Goal: Task Accomplishment & Management: Use online tool/utility

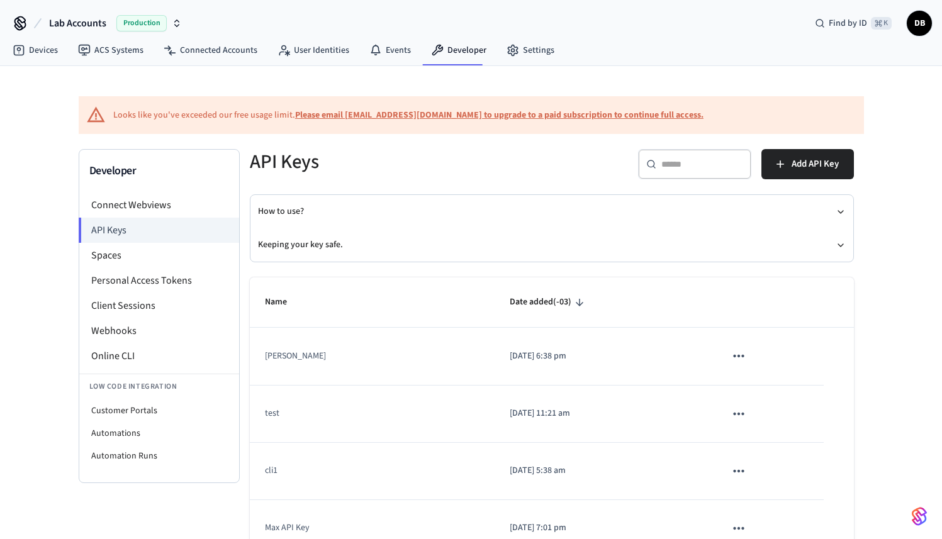
scroll to position [3, 0]
click at [476, 50] on link "Developer" at bounding box center [459, 50] width 76 height 23
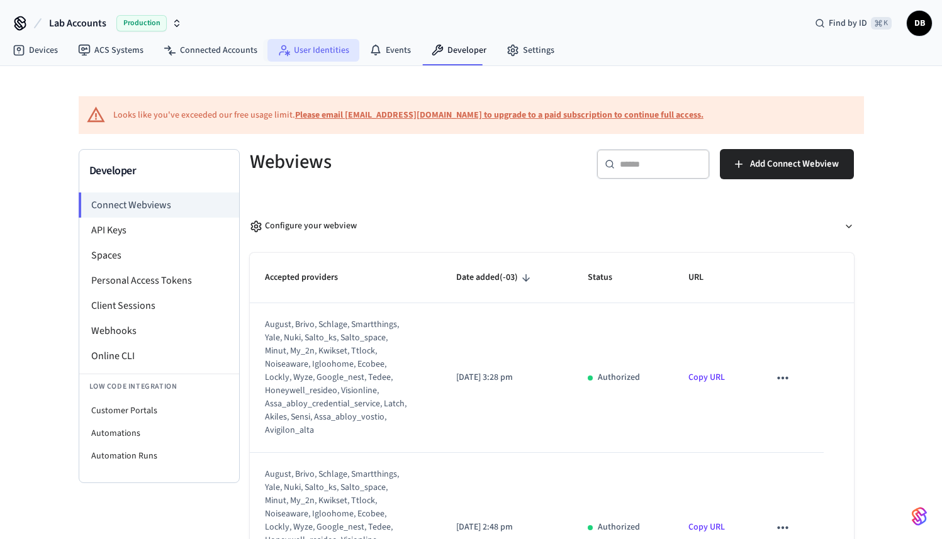
click at [303, 48] on link "User Identities" at bounding box center [313, 50] width 92 height 23
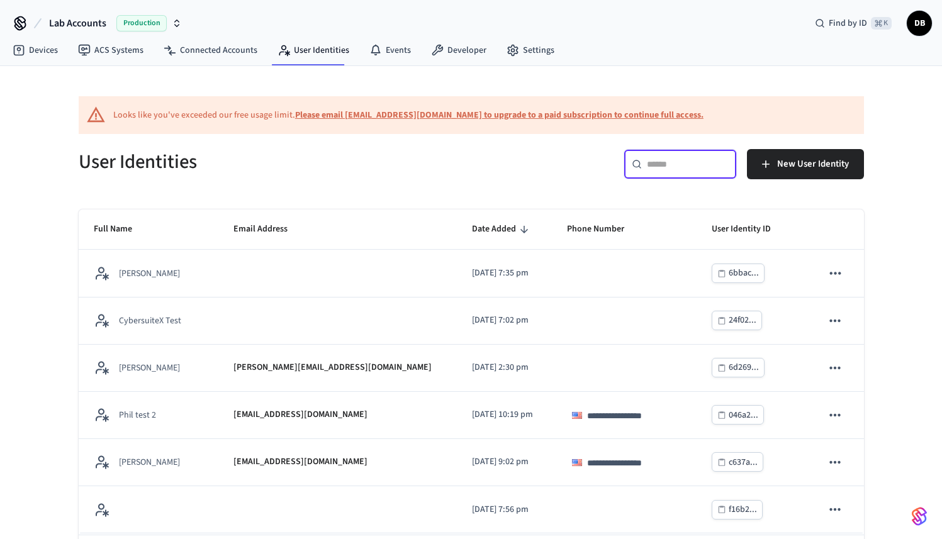
click at [684, 170] on input "text" at bounding box center [688, 164] width 82 height 13
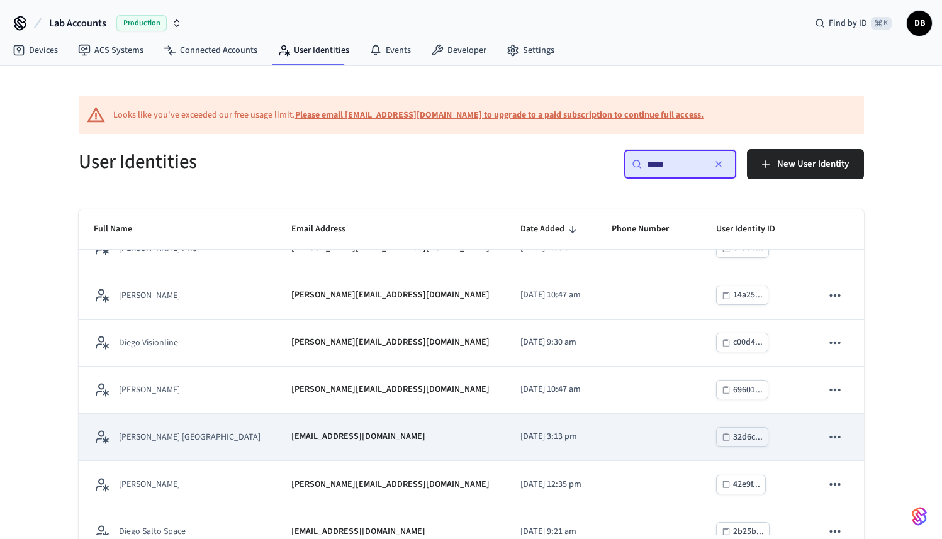
scroll to position [29, 0]
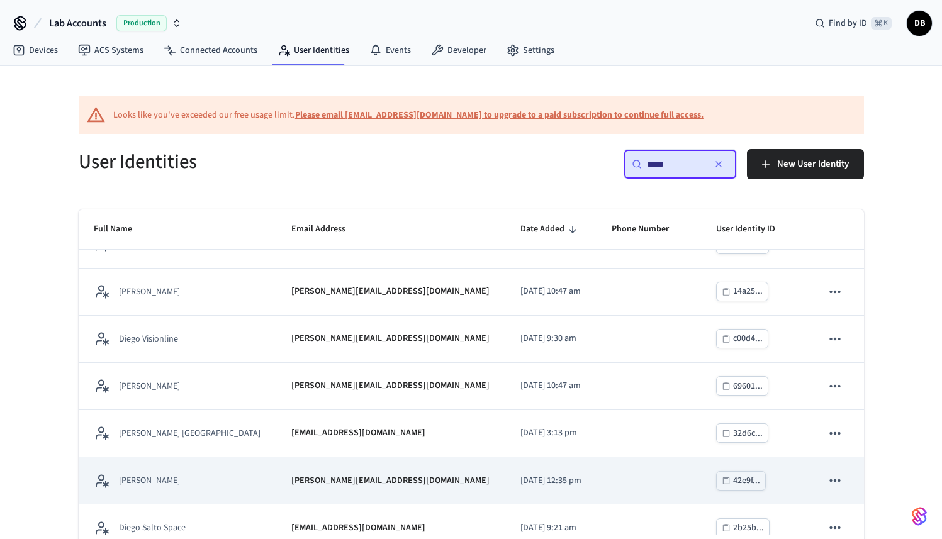
type input "*****"
click at [167, 466] on td "[PERSON_NAME]" at bounding box center [178, 481] width 198 height 47
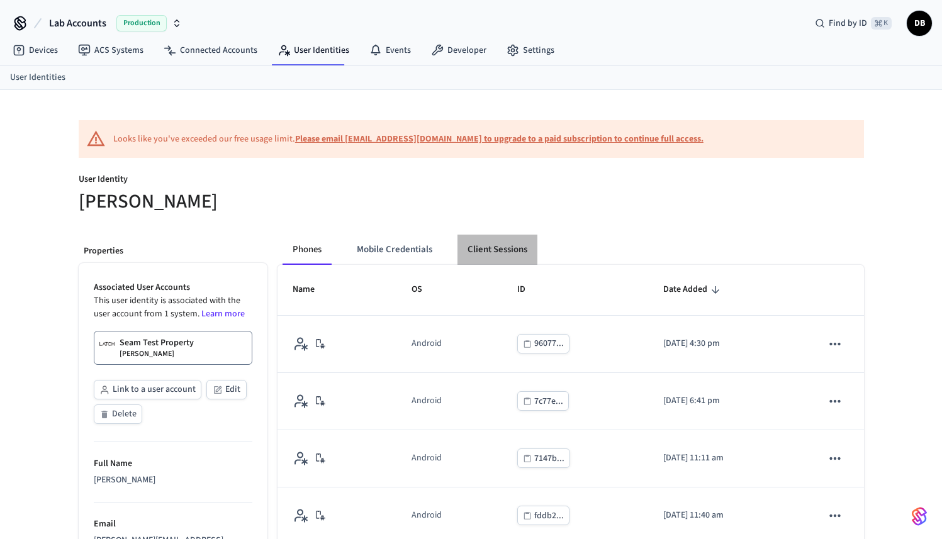
click at [493, 254] on button "Client Sessions" at bounding box center [498, 250] width 80 height 30
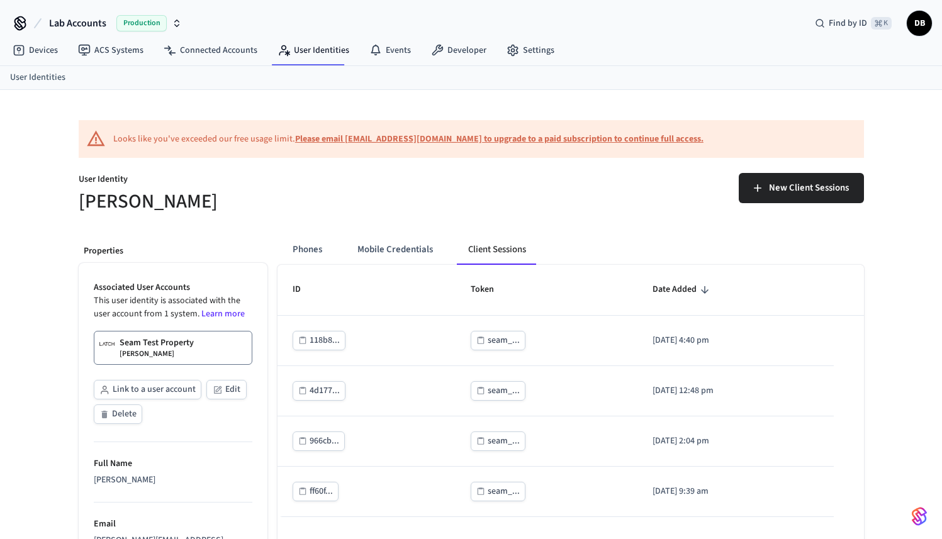
click at [790, 205] on div "New Client Sessions" at bounding box center [671, 193] width 385 height 40
click at [791, 198] on button "New Client Sessions" at bounding box center [801, 188] width 125 height 30
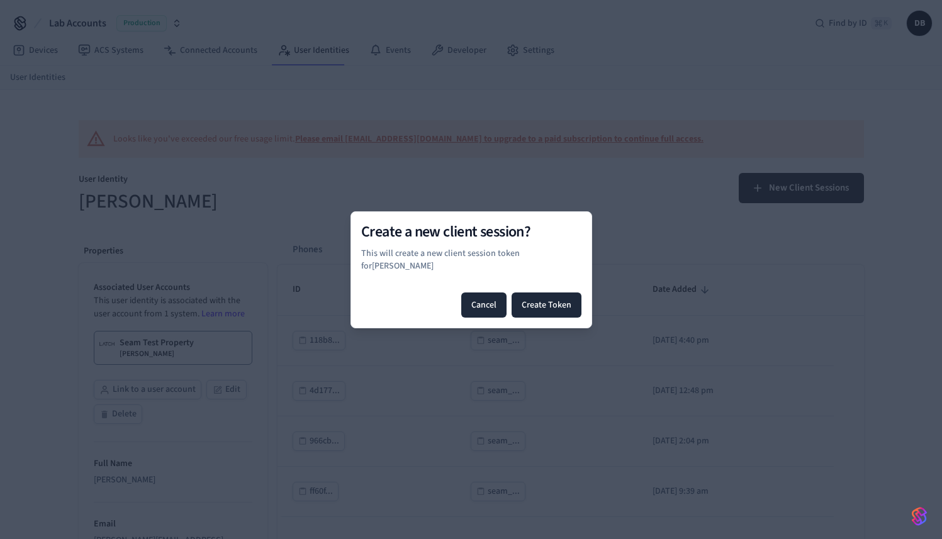
click at [484, 304] on button "Cancel" at bounding box center [483, 305] width 45 height 25
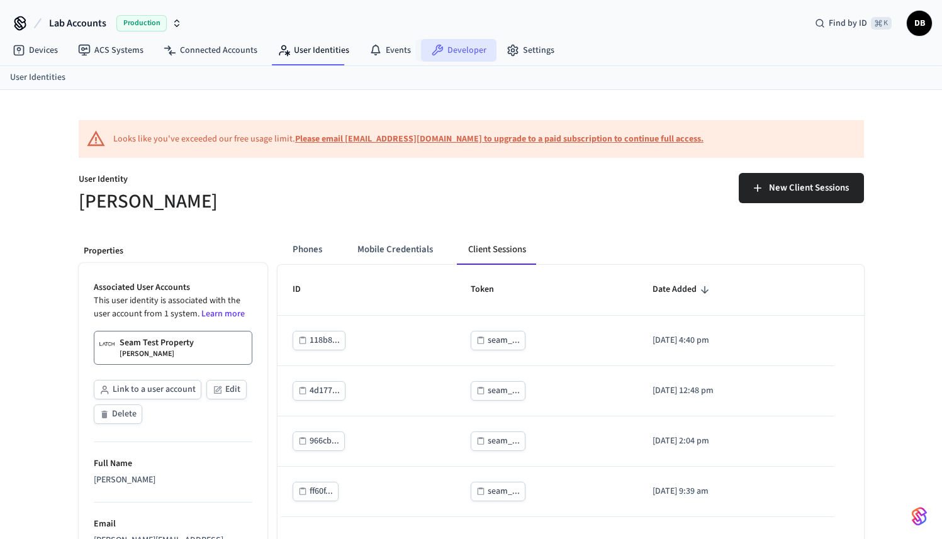
click at [469, 53] on link "Developer" at bounding box center [459, 50] width 76 height 23
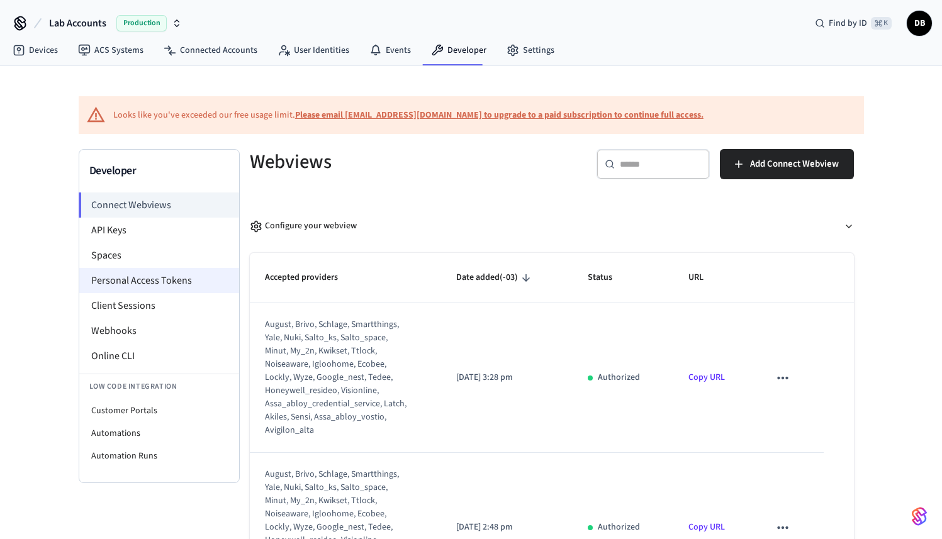
click at [204, 285] on li "Personal Access Tokens" at bounding box center [159, 280] width 160 height 25
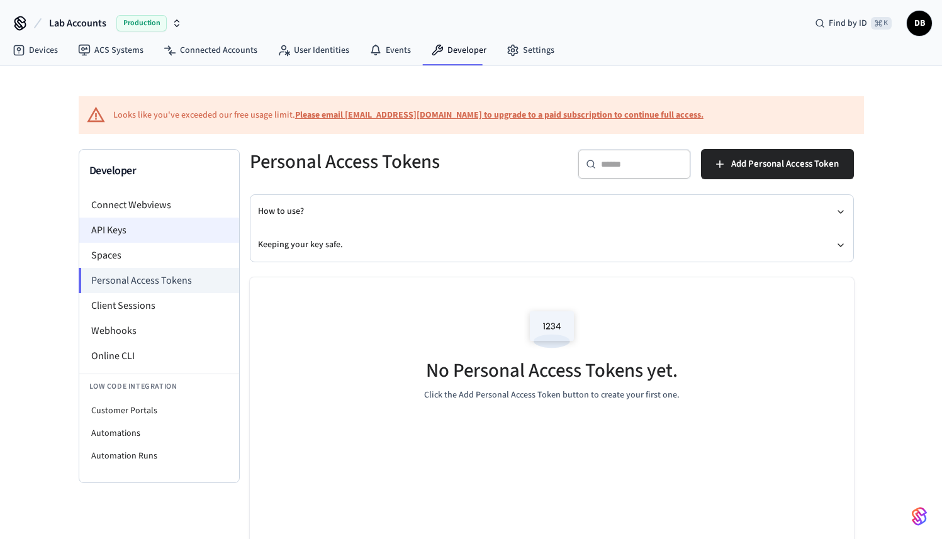
click at [160, 232] on li "API Keys" at bounding box center [159, 230] width 160 height 25
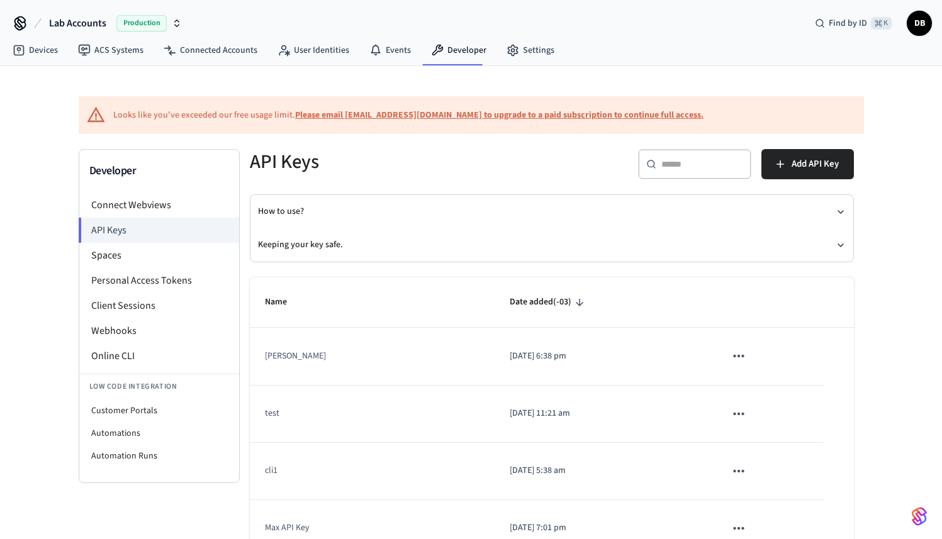
click at [675, 164] on input "text" at bounding box center [702, 164] width 82 height 13
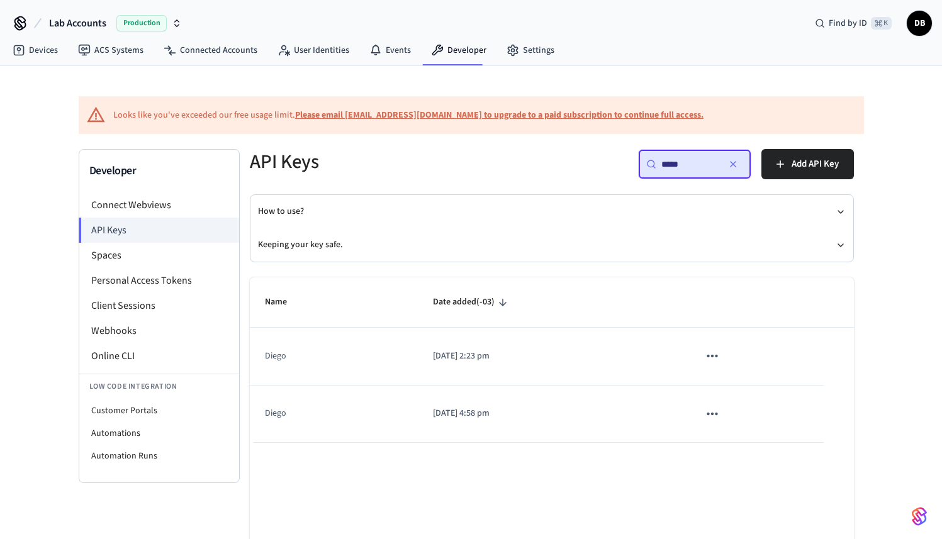
type input "*****"
click at [323, 54] on link "User Identities" at bounding box center [313, 50] width 92 height 23
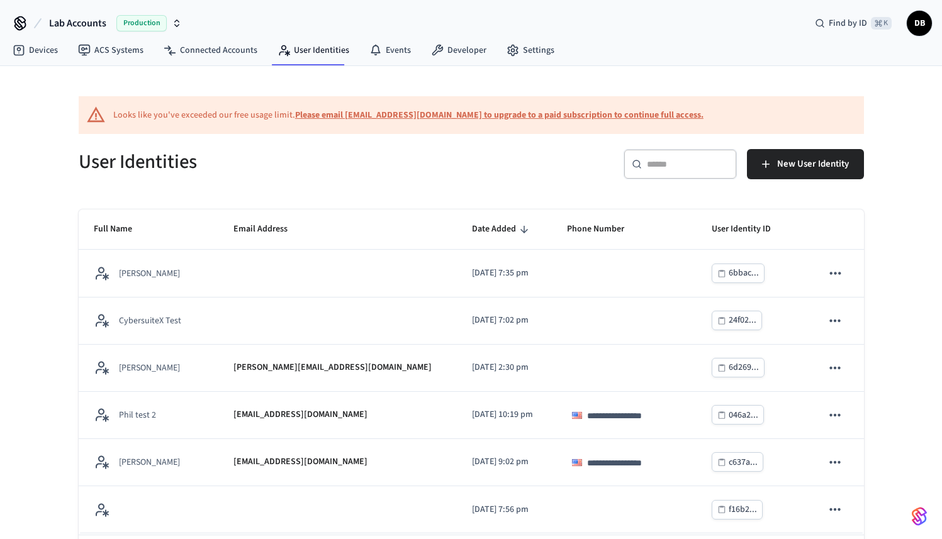
click at [658, 166] on input "text" at bounding box center [688, 164] width 82 height 13
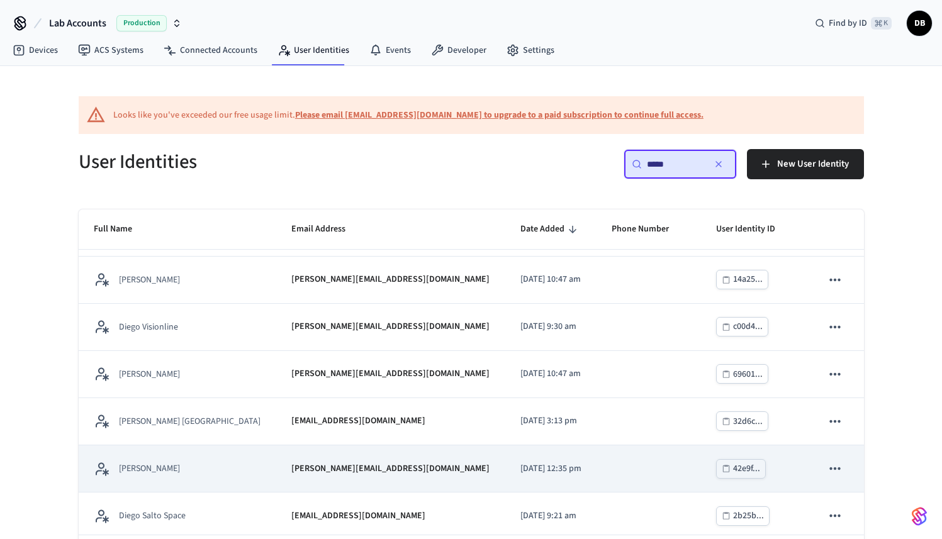
scroll to position [42, 0]
type input "*****"
click at [190, 454] on td "[PERSON_NAME]" at bounding box center [178, 467] width 198 height 47
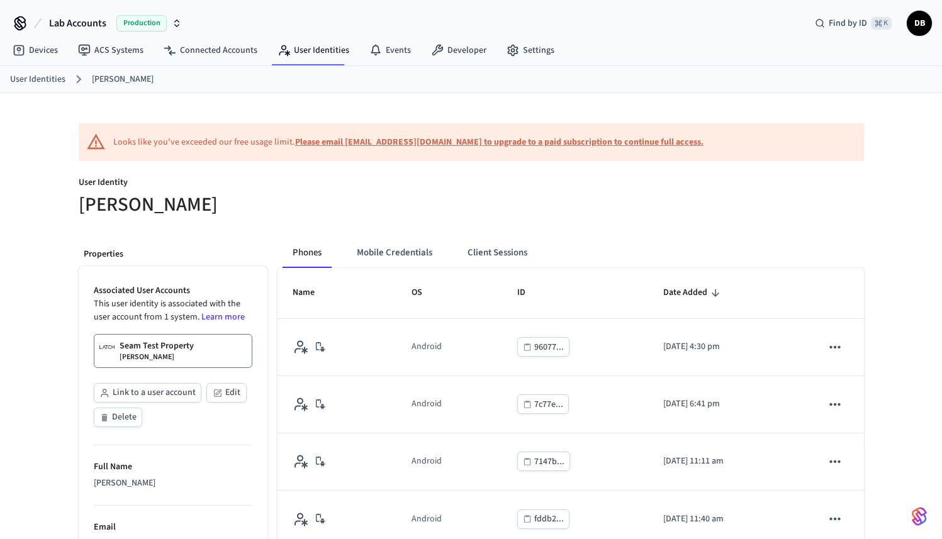
click at [417, 259] on button "Mobile Credentials" at bounding box center [395, 253] width 96 height 30
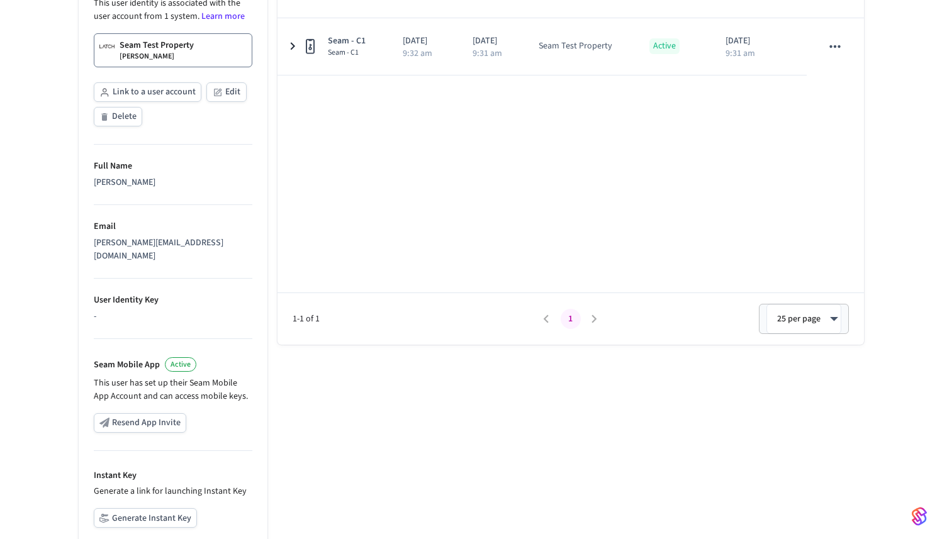
scroll to position [402, 0]
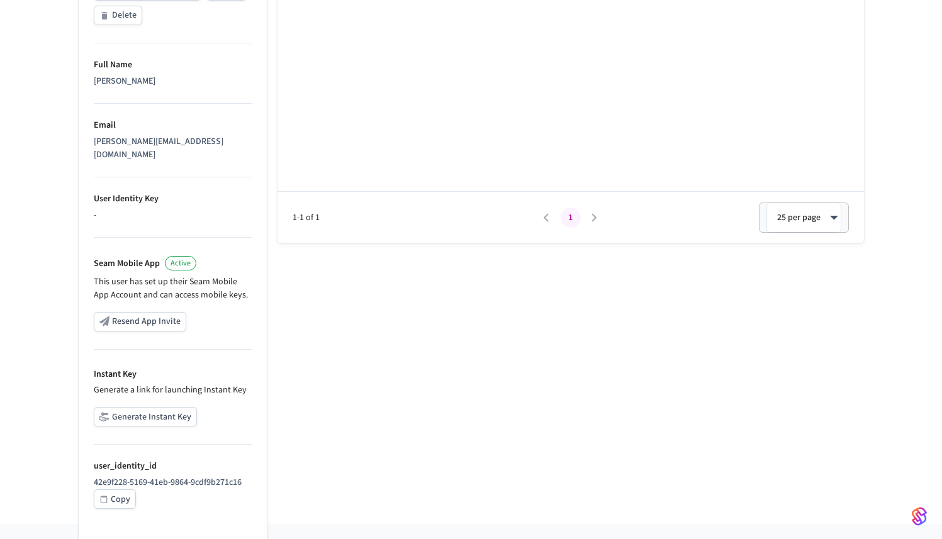
click at [164, 407] on button "Generate Instant Key" at bounding box center [145, 417] width 103 height 20
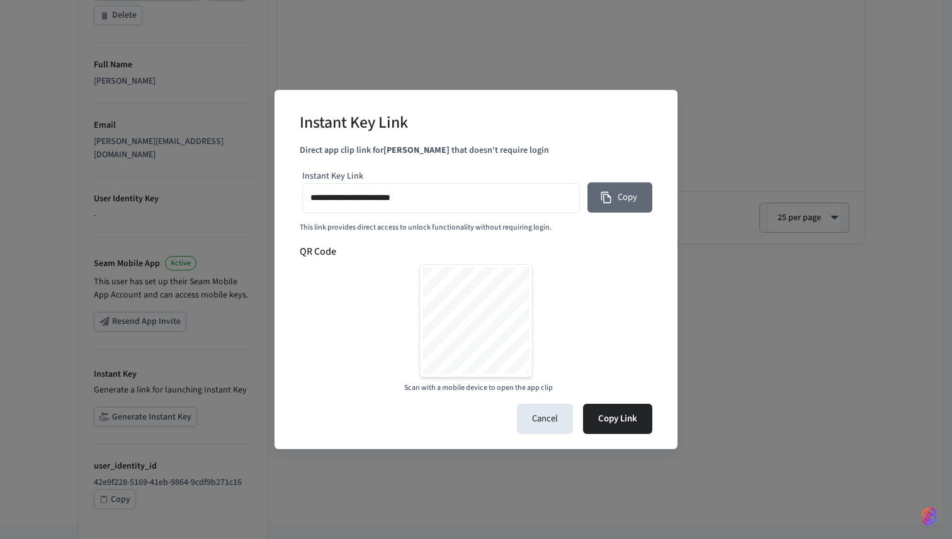
click at [612, 197] on button "Copy" at bounding box center [619, 198] width 65 height 30
type input "**********"
click at [395, 199] on input "**********" at bounding box center [440, 198] width 261 height 18
drag, startPoint x: 381, startPoint y: 198, endPoint x: 422, endPoint y: 198, distance: 40.3
click at [422, 198] on input "**********" at bounding box center [440, 198] width 261 height 18
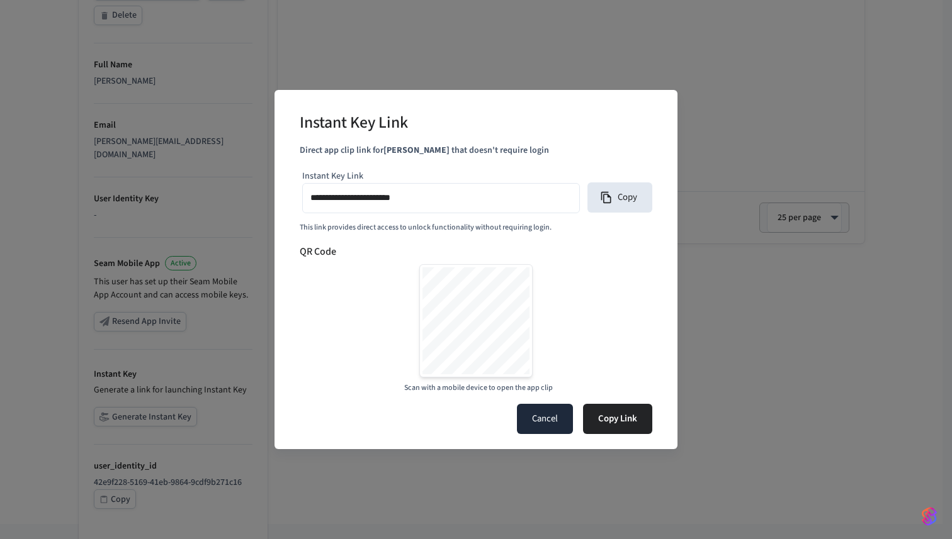
click at [568, 417] on button "Cancel" at bounding box center [545, 419] width 56 height 30
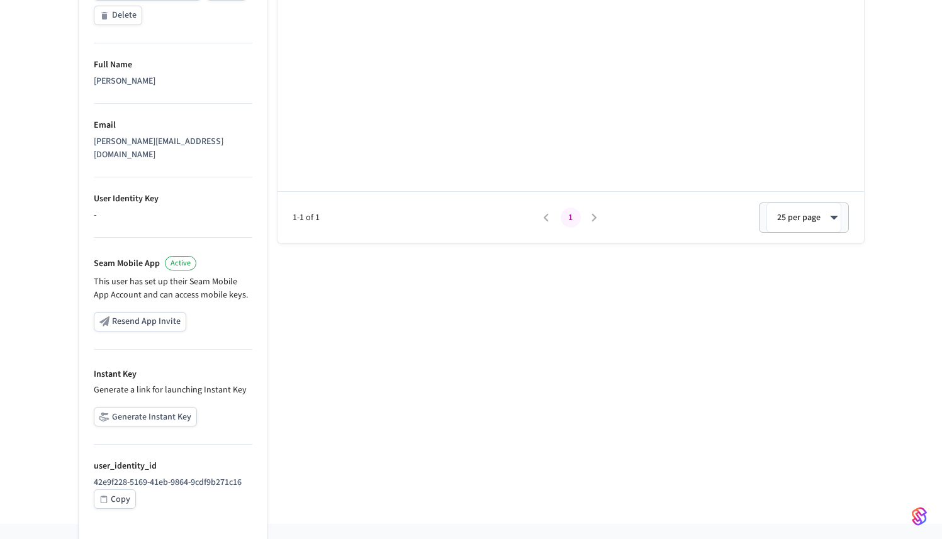
click at [129, 492] on div "Copy" at bounding box center [121, 500] width 20 height 16
